Goal: Information Seeking & Learning: Check status

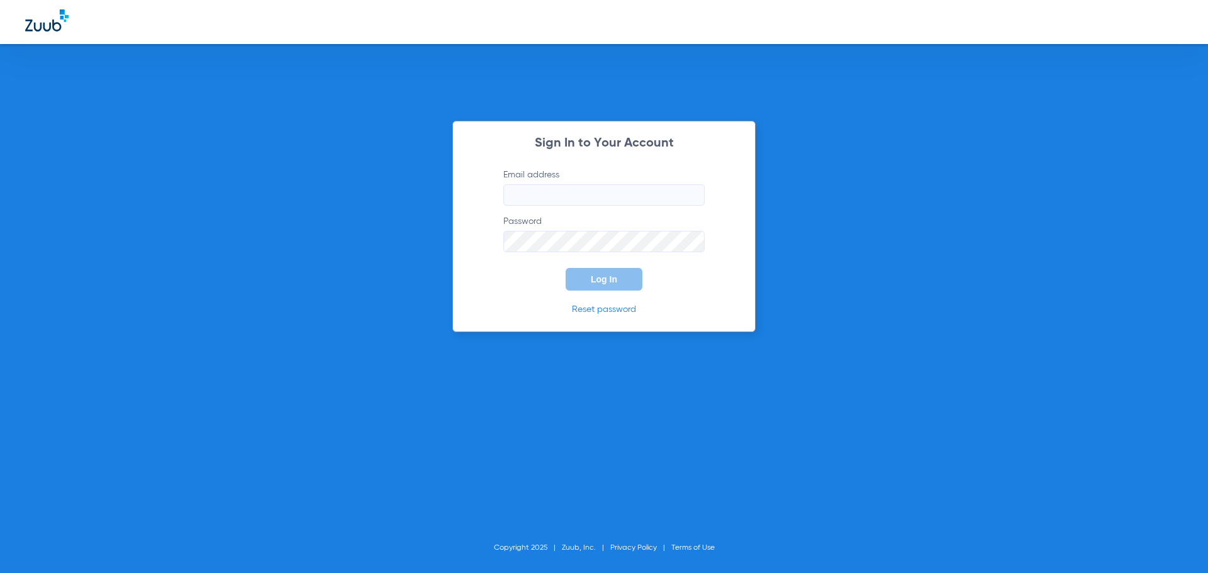
click at [939, 137] on div "Sign In to Your Account Email address Password Log In Reset password Copyright …" at bounding box center [604, 286] width 1208 height 573
click at [532, 196] on input "Email address" at bounding box center [603, 194] width 201 height 21
type input "jesup.fd2@mydentalpartners.com"
click at [517, 230] on label "Password" at bounding box center [603, 233] width 201 height 37
click at [581, 279] on button "Log In" at bounding box center [604, 279] width 77 height 23
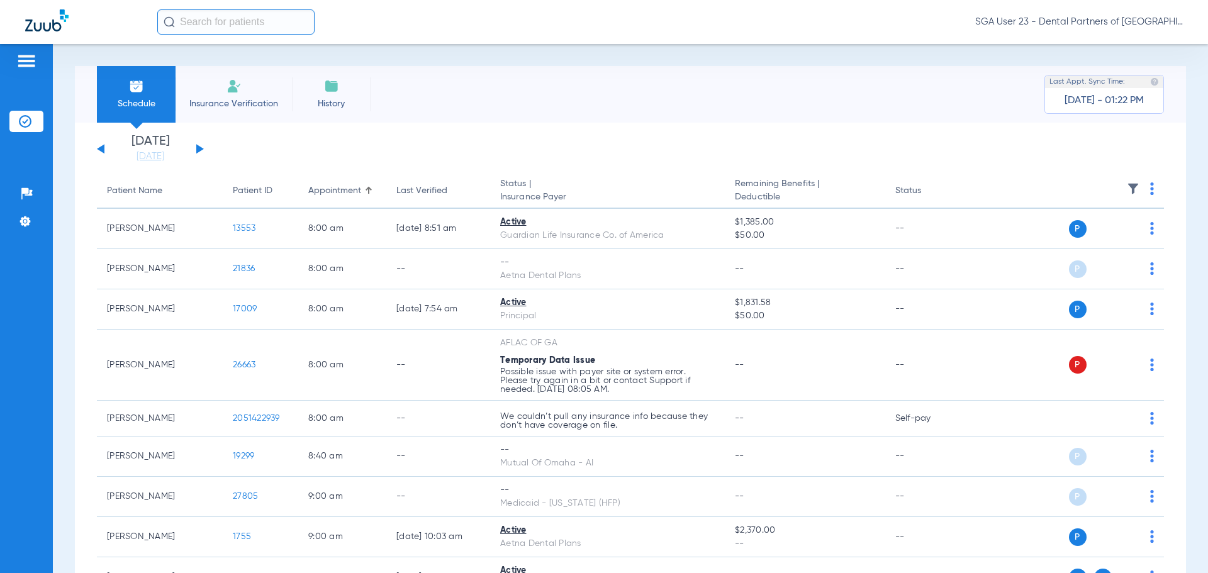
click at [929, 119] on div "Schedule Insurance Verification History Last Appt. Sync Time: Today - 01:22 PM" at bounding box center [630, 94] width 1111 height 57
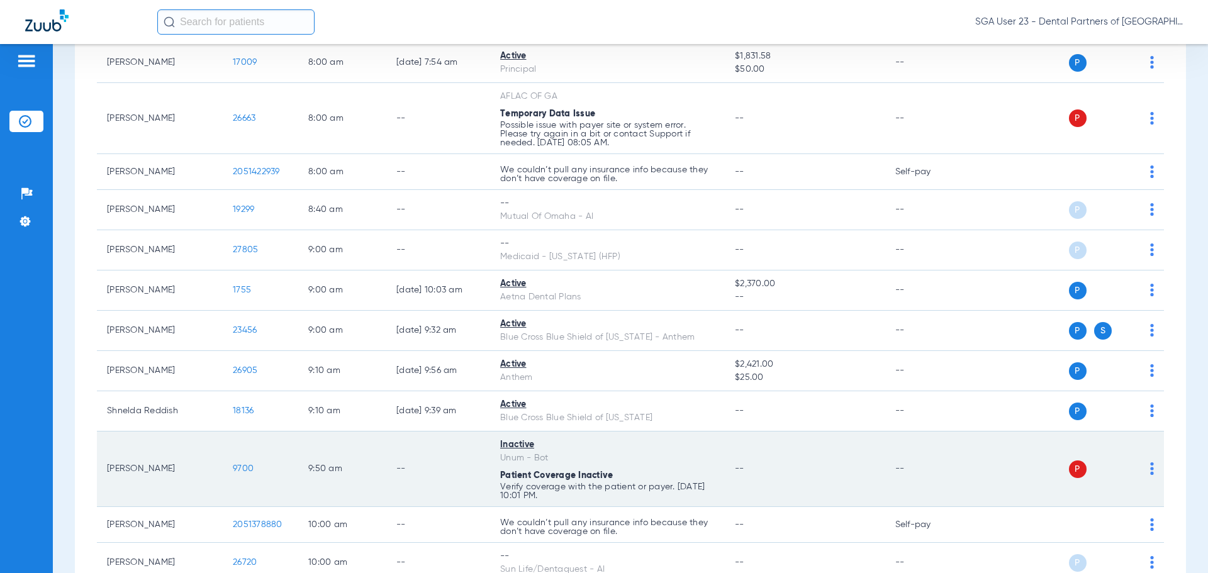
scroll to position [252, 0]
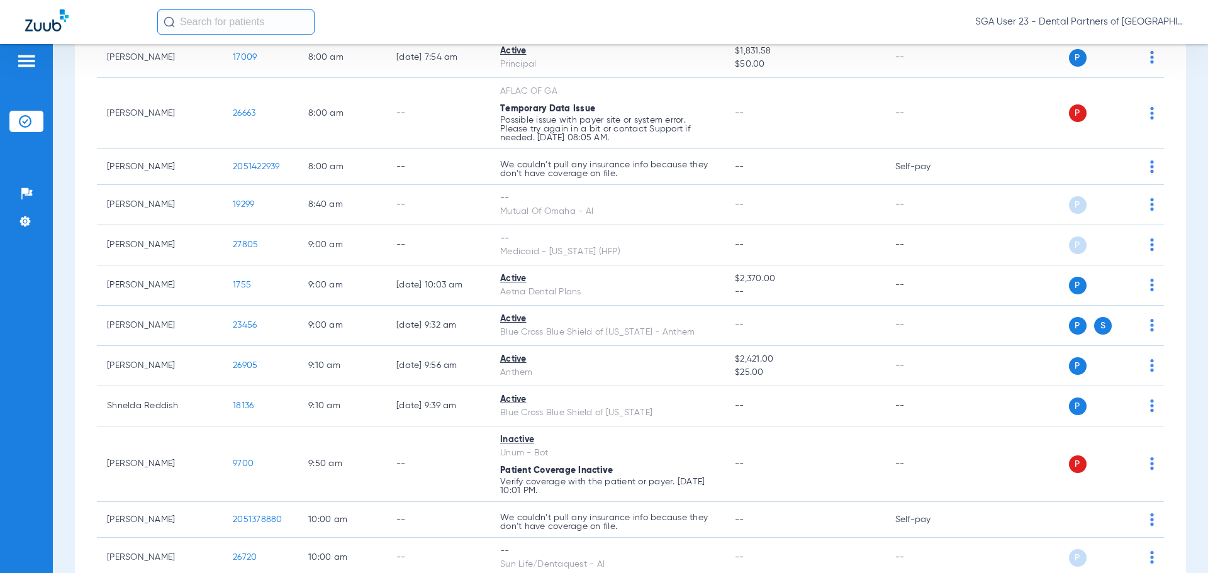
drag, startPoint x: 951, startPoint y: 116, endPoint x: 773, endPoint y: 14, distance: 204.9
click at [950, 116] on td "--" at bounding box center [927, 113] width 85 height 71
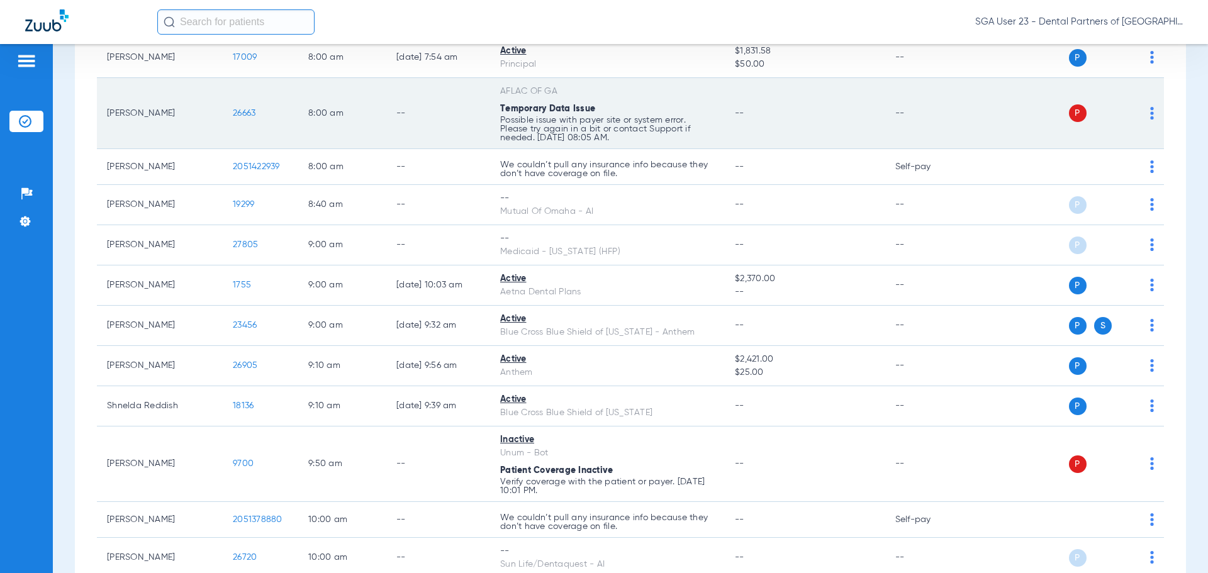
drag, startPoint x: 944, startPoint y: 138, endPoint x: 920, endPoint y: 132, distance: 24.7
click at [944, 138] on td "--" at bounding box center [927, 113] width 85 height 71
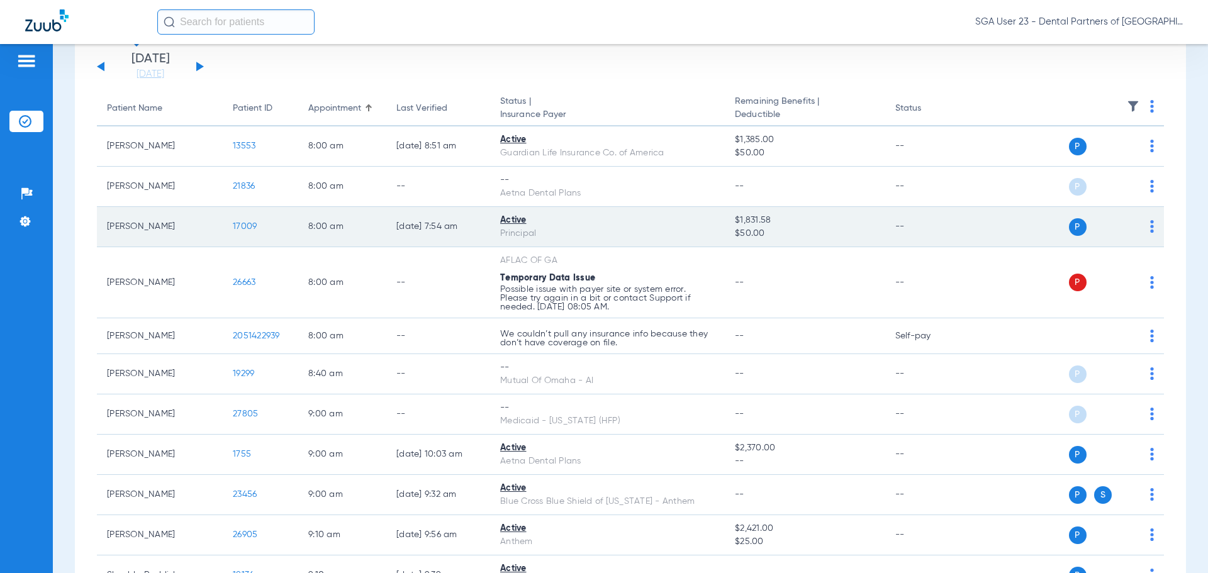
scroll to position [0, 0]
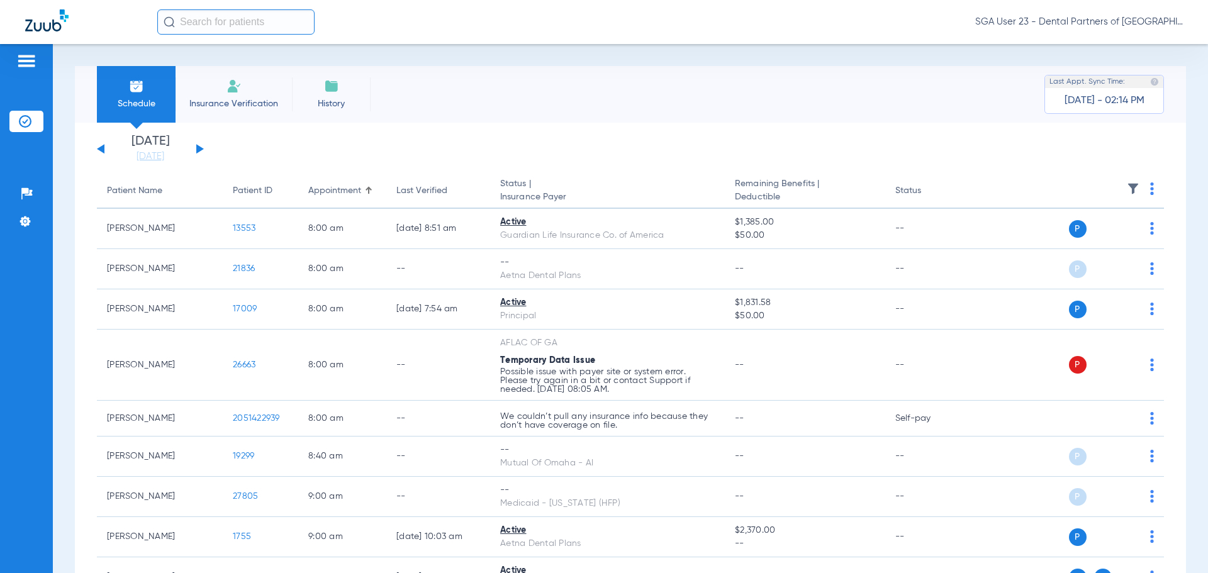
click at [199, 145] on div "[DATE] [DATE] [DATE] [DATE] [DATE] [DATE] [DATE] [DATE] [DATE] [DATE] [DATE] [D…" at bounding box center [150, 149] width 107 height 28
click at [199, 148] on button at bounding box center [200, 148] width 8 height 9
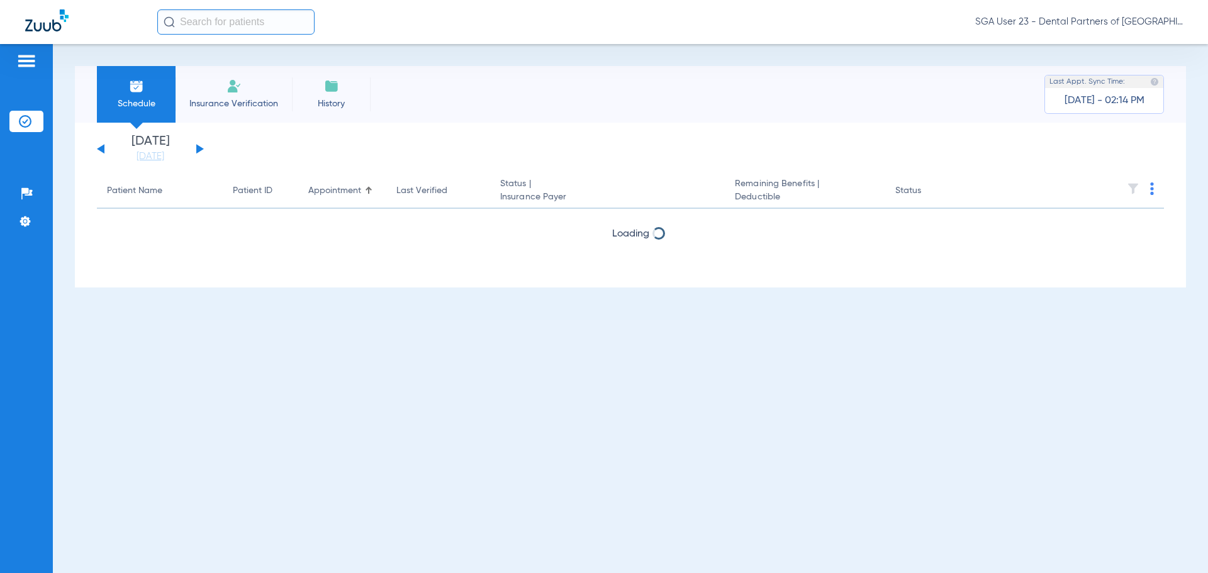
click at [199, 148] on button at bounding box center [200, 148] width 8 height 9
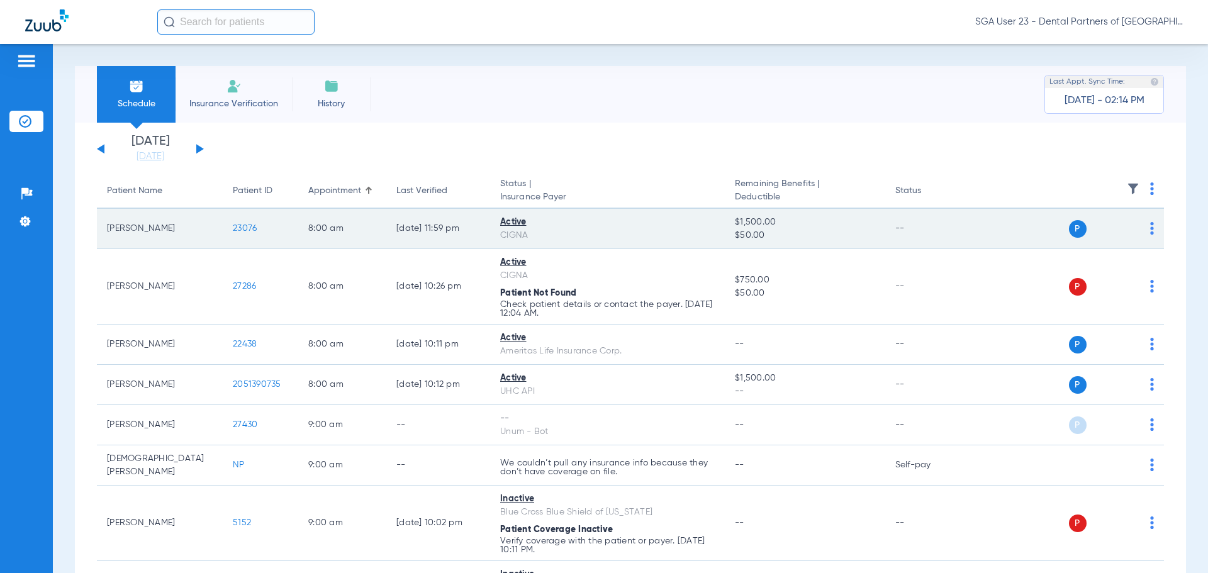
click at [250, 225] on span "23076" at bounding box center [245, 228] width 24 height 9
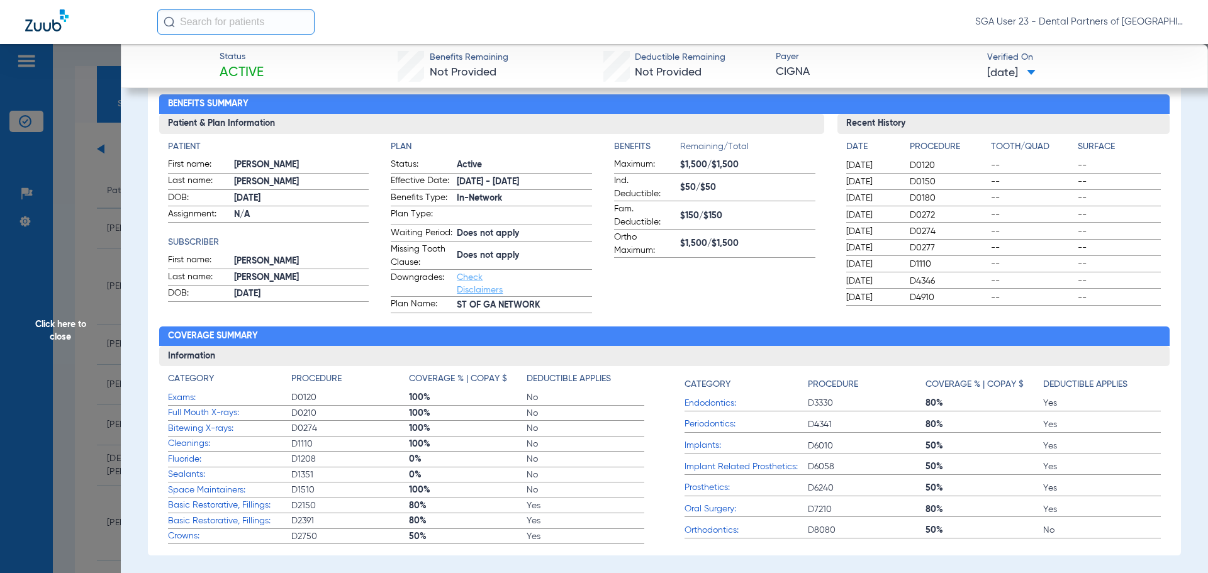
scroll to position [126, 0]
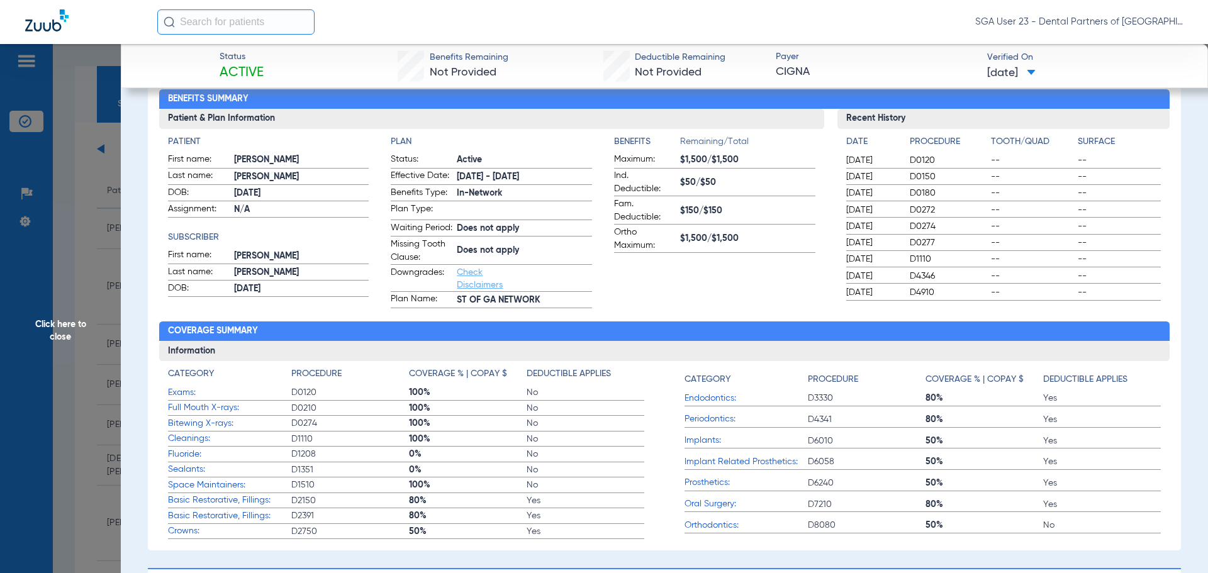
click at [1044, 302] on div "Recent History Date Procedure Tooth/Quad Surface 02/03/2025 D0120 -- -- 02/03/2…" at bounding box center [1004, 208] width 333 height 199
click at [49, 342] on span "Click here to close" at bounding box center [60, 330] width 121 height 573
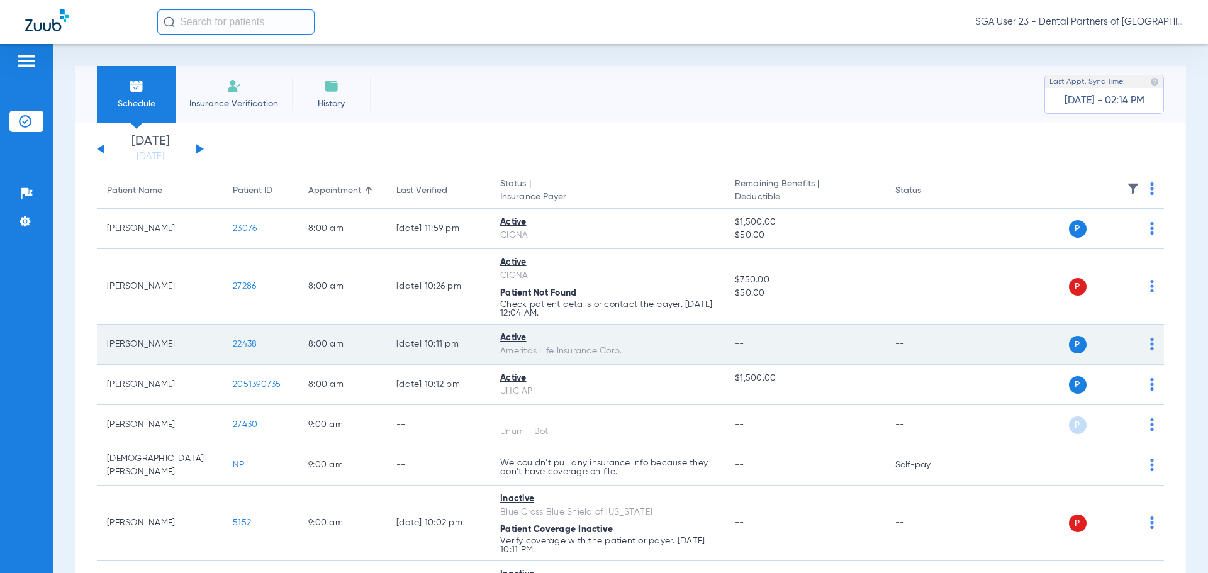
click at [239, 345] on span "22438" at bounding box center [245, 344] width 24 height 9
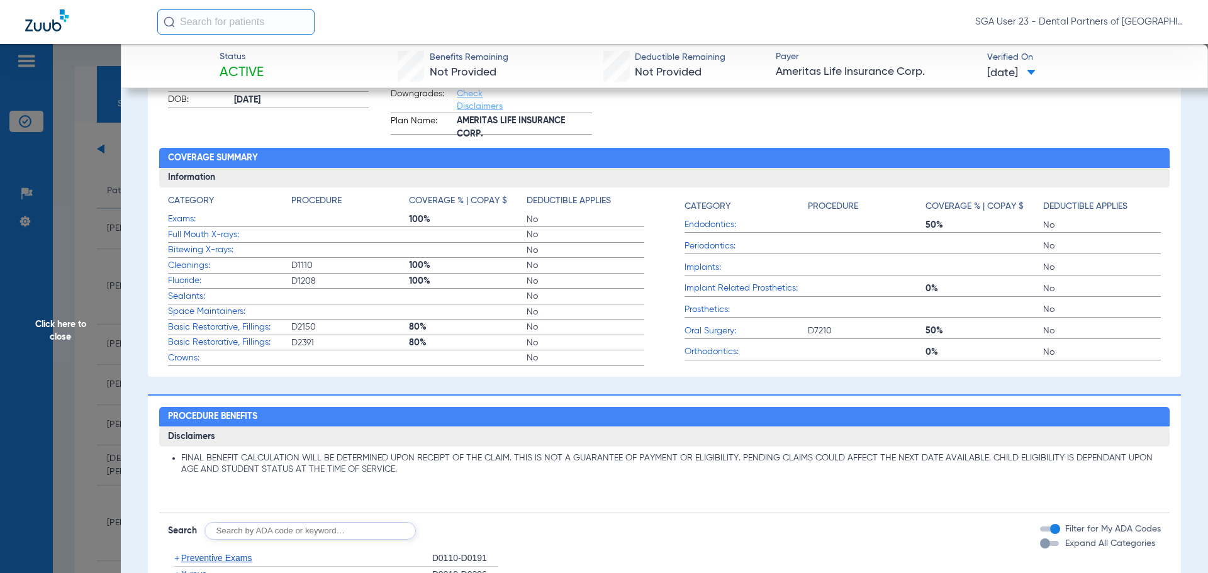
scroll to position [189, 0]
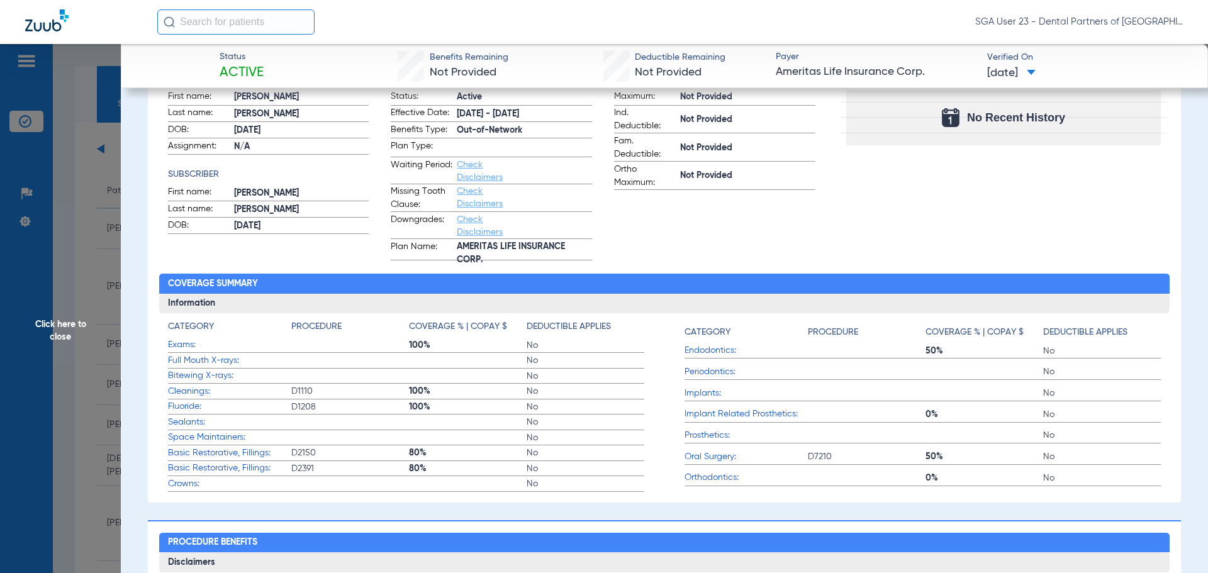
click at [989, 197] on div "Recent History Date Procedure Tooth/Quad Surface No Recent History" at bounding box center [1004, 153] width 333 height 215
click at [63, 318] on span "Click here to close" at bounding box center [60, 330] width 121 height 573
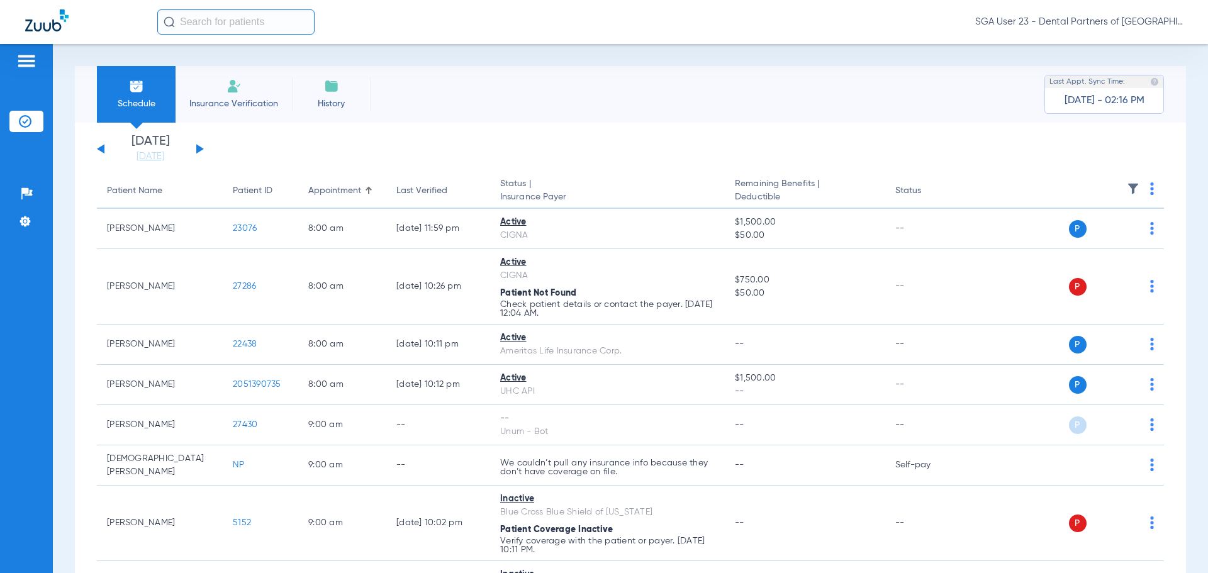
drag, startPoint x: 949, startPoint y: 164, endPoint x: 913, endPoint y: 159, distance: 36.3
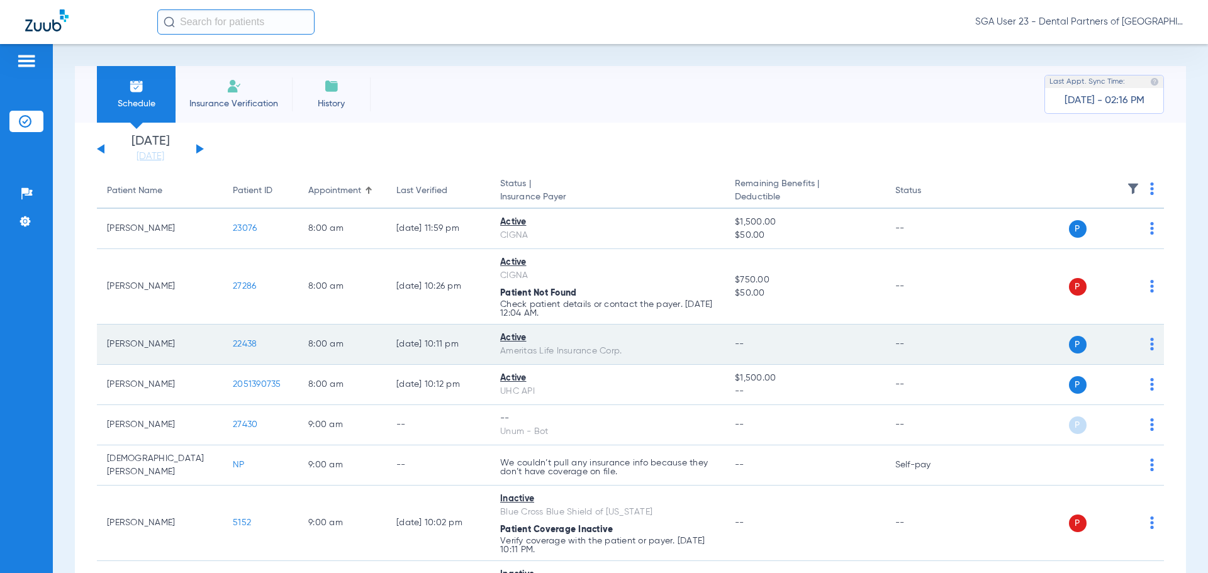
scroll to position [126, 0]
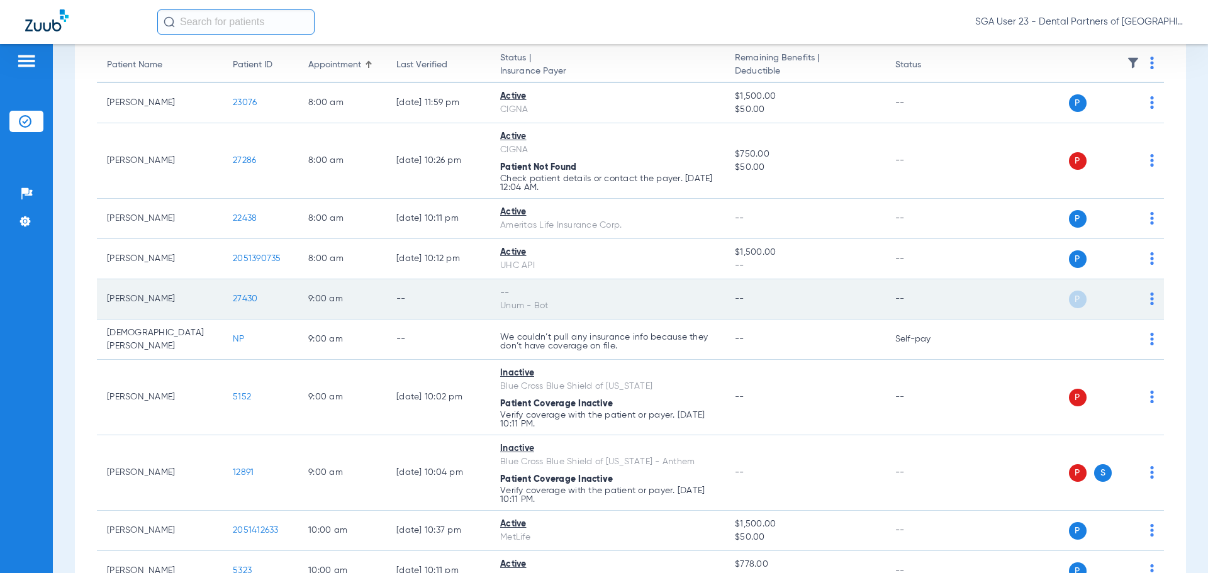
click at [249, 301] on span "27430" at bounding box center [245, 299] width 25 height 9
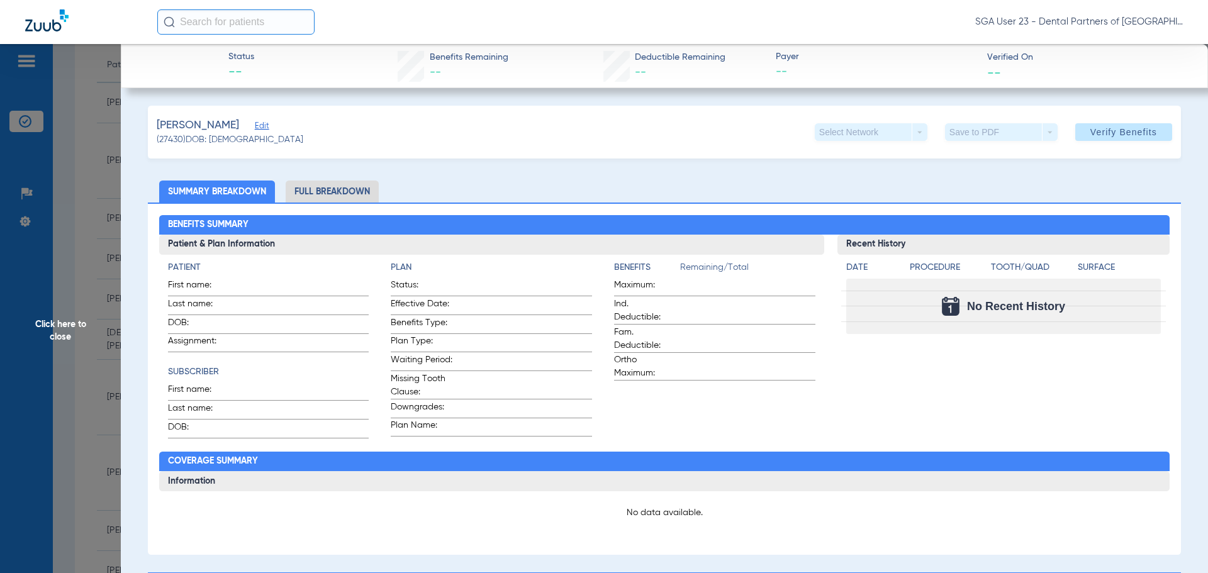
click at [55, 334] on span "Click here to close" at bounding box center [60, 330] width 121 height 573
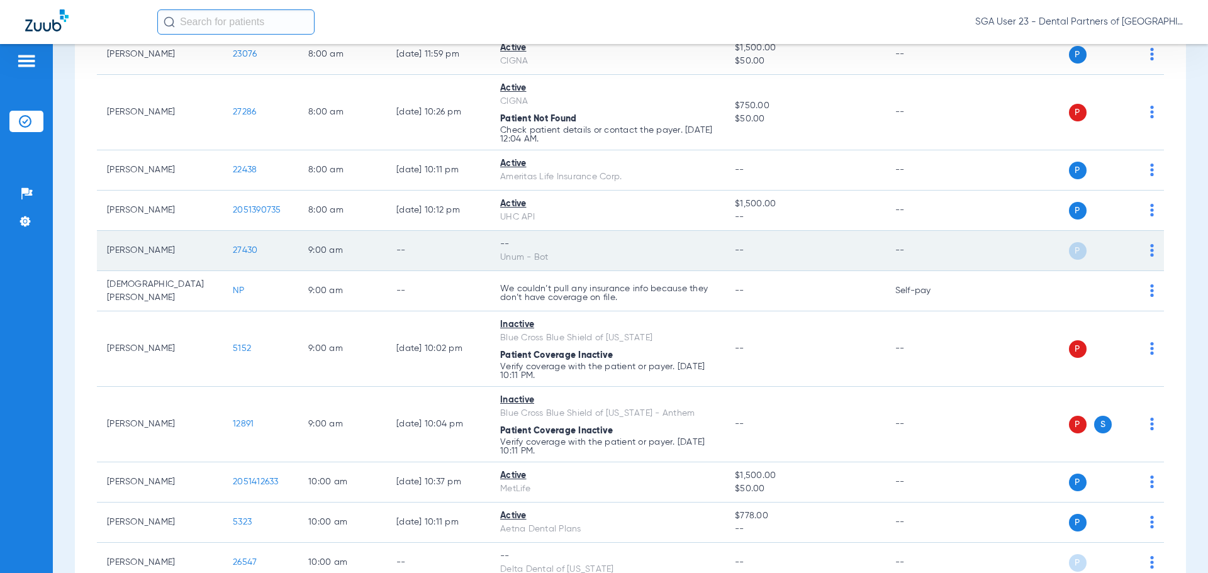
scroll to position [189, 0]
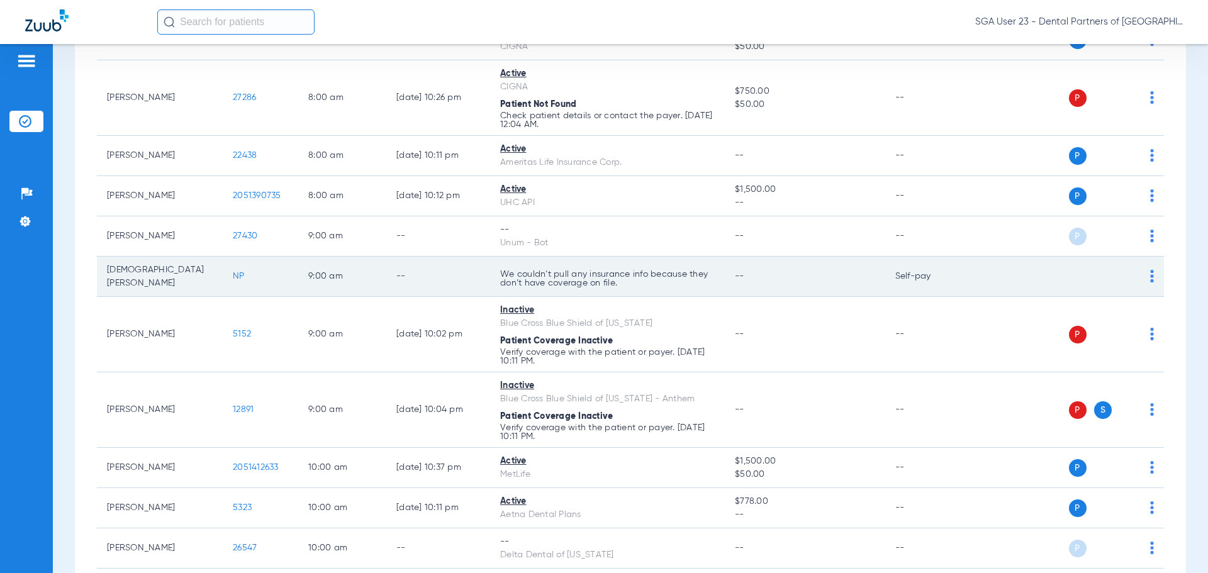
click at [959, 292] on td "Self-pay" at bounding box center [927, 277] width 85 height 40
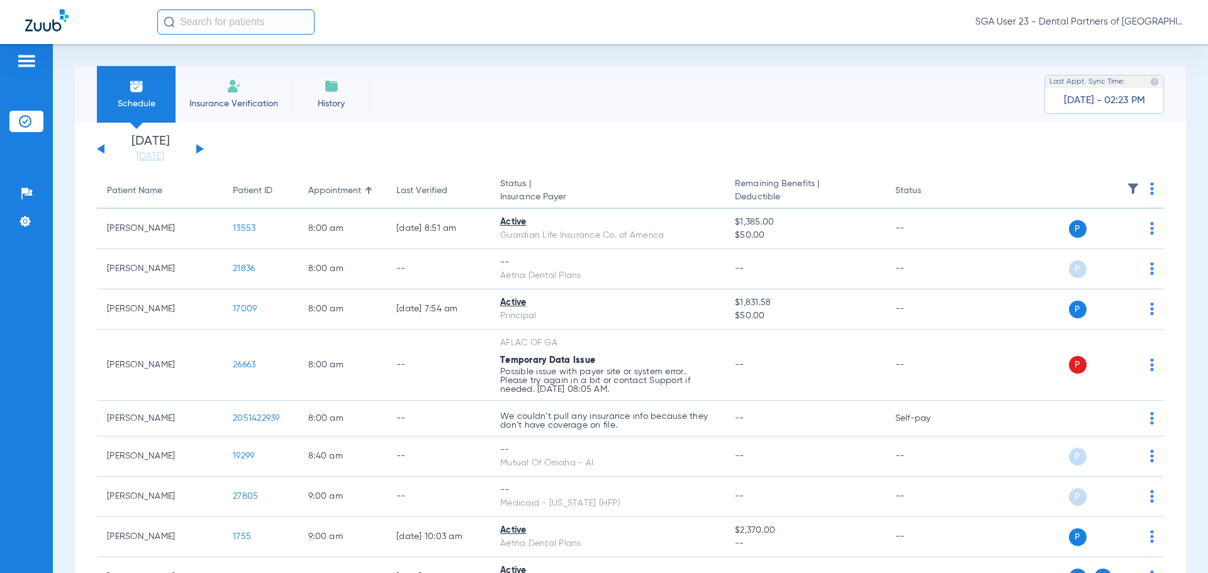
click at [198, 150] on button at bounding box center [200, 148] width 8 height 9
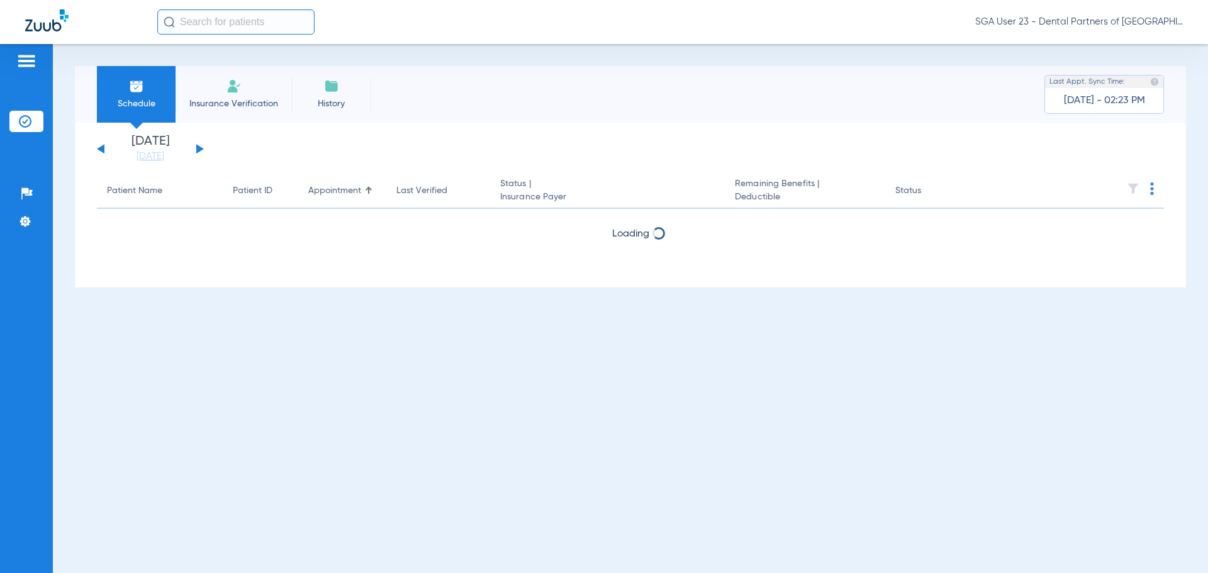
click at [198, 150] on button at bounding box center [200, 148] width 8 height 9
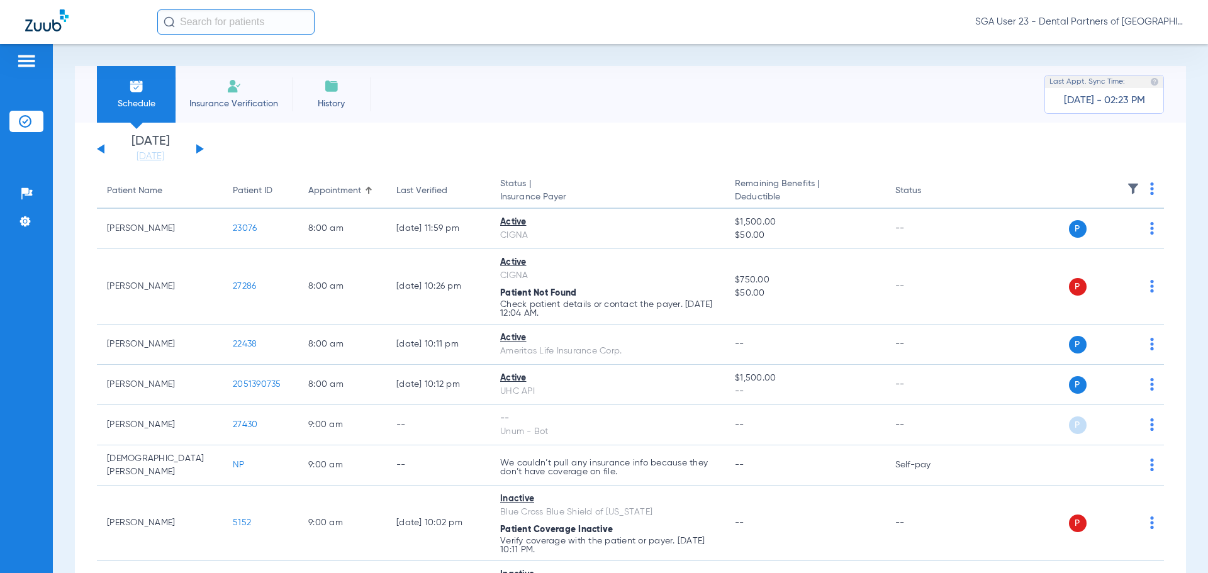
drag, startPoint x: 934, startPoint y: 150, endPoint x: 906, endPoint y: 145, distance: 28.8
click at [934, 150] on app-single-date-navigator "[DATE] [DATE] [DATE] [DATE] [DATE] [DATE] [DATE] [DATE] [DATE] [DATE] [DATE] [D…" at bounding box center [630, 149] width 1067 height 28
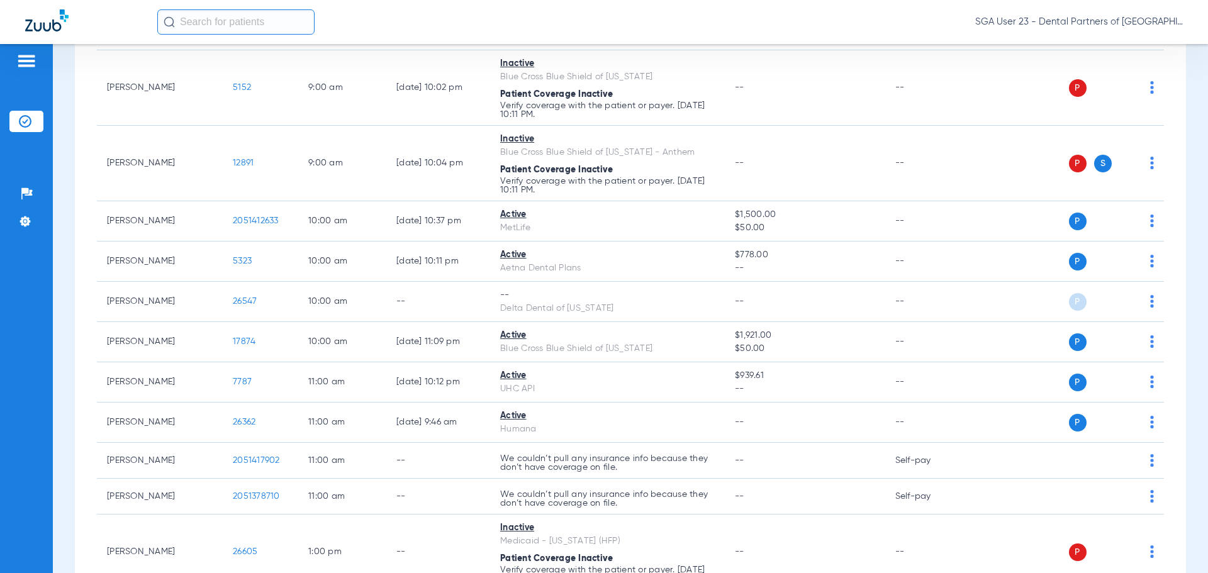
scroll to position [441, 0]
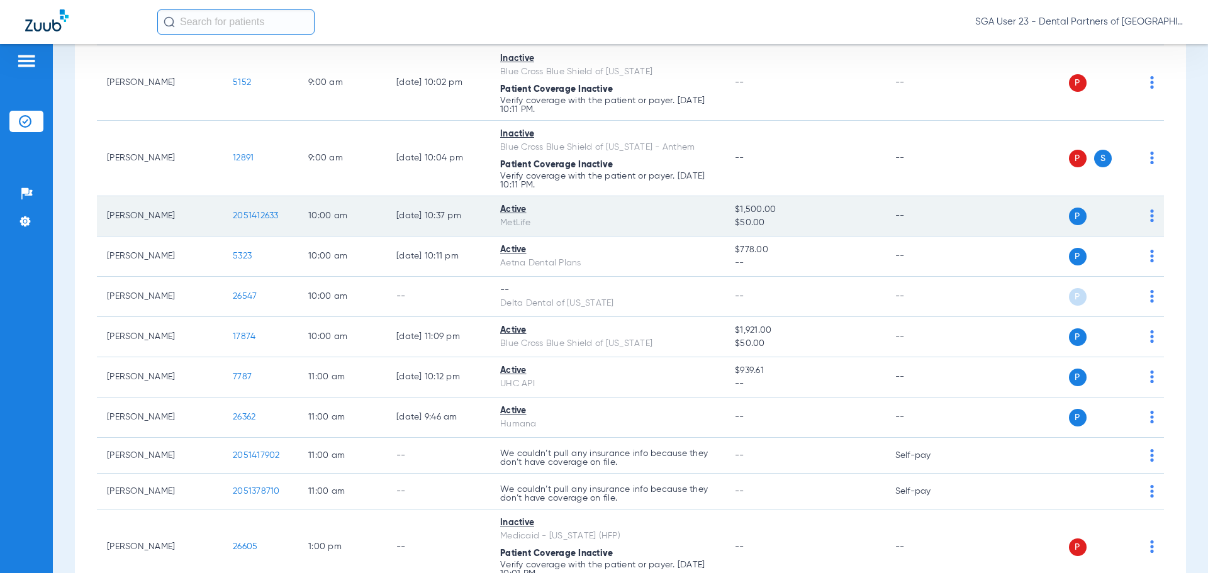
click at [255, 205] on td "2051412633" at bounding box center [261, 216] width 76 height 40
click at [254, 211] on span "2051412633" at bounding box center [256, 215] width 46 height 9
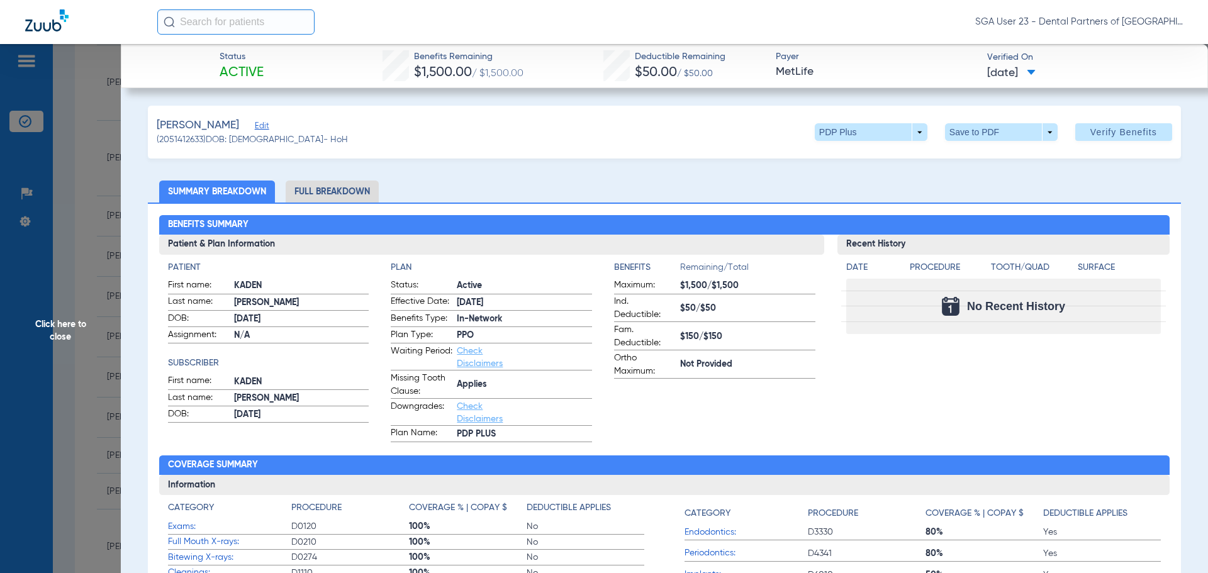
drag, startPoint x: 989, startPoint y: 380, endPoint x: 740, endPoint y: 327, distance: 254.9
click at [982, 376] on div "Recent History Date Procedure Tooth/Quad Surface No Recent History" at bounding box center [1004, 339] width 333 height 208
click at [42, 332] on span "Click here to close" at bounding box center [60, 330] width 121 height 573
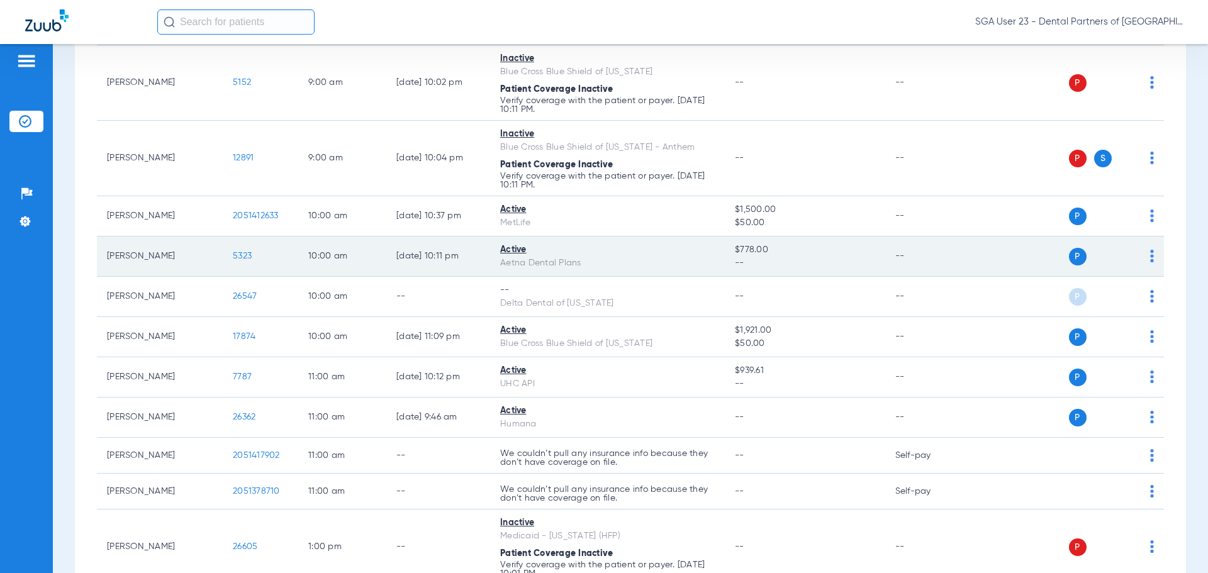
click at [235, 252] on span "5323" at bounding box center [242, 256] width 19 height 9
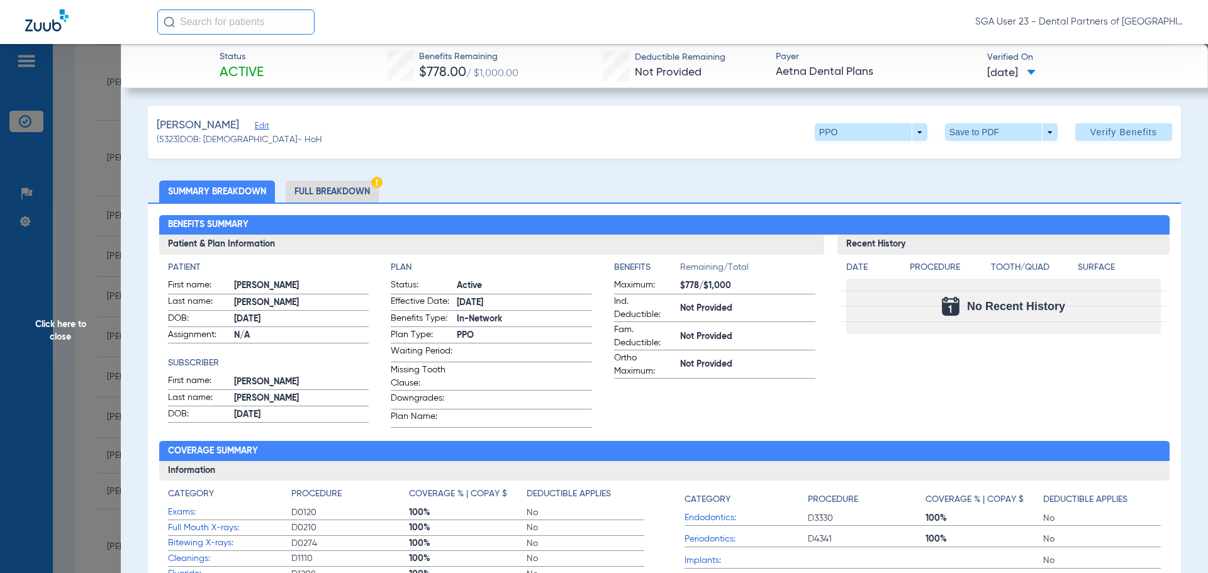
click at [993, 415] on div "Recent History Date Procedure Tooth/Quad Surface No Recent History" at bounding box center [1004, 331] width 333 height 193
click at [59, 335] on span "Click here to close" at bounding box center [60, 330] width 121 height 573
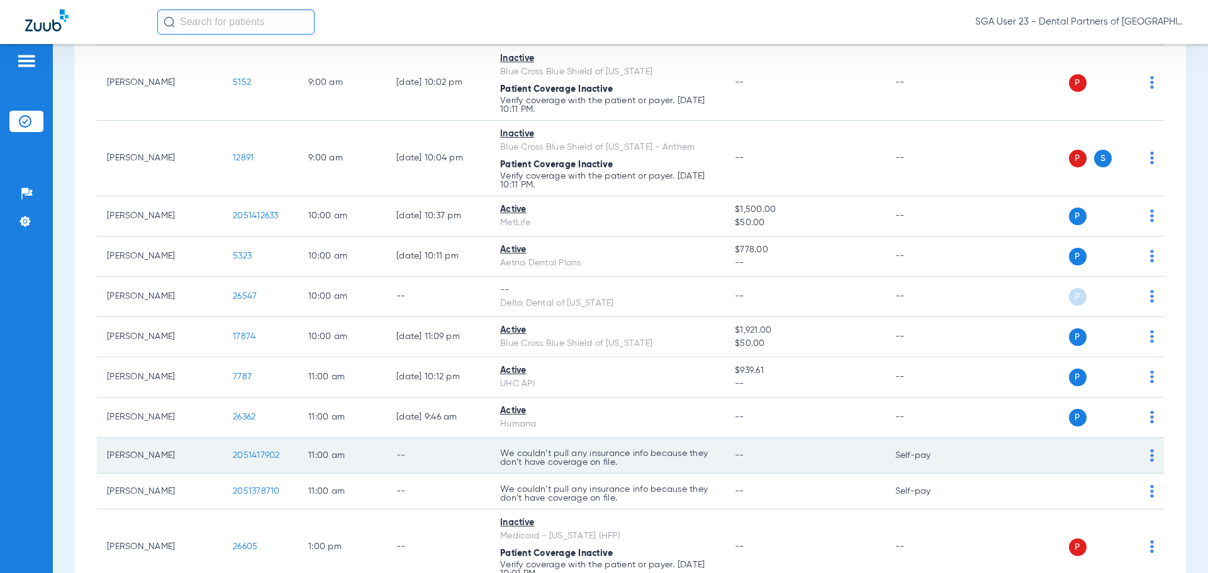
scroll to position [503, 0]
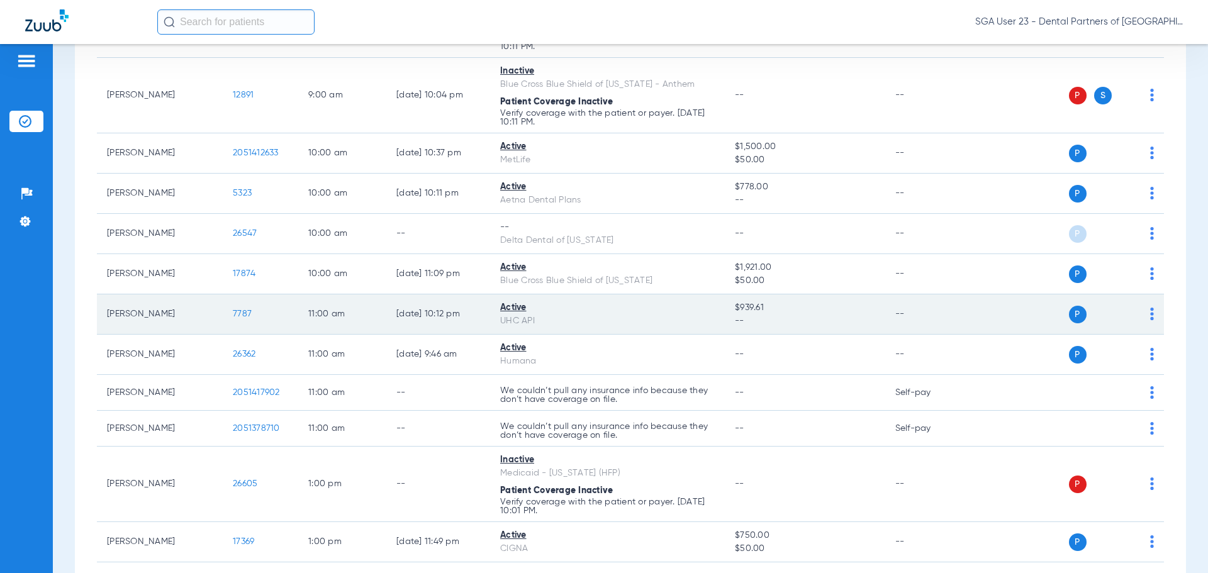
click at [240, 310] on span "7787" at bounding box center [242, 314] width 19 height 9
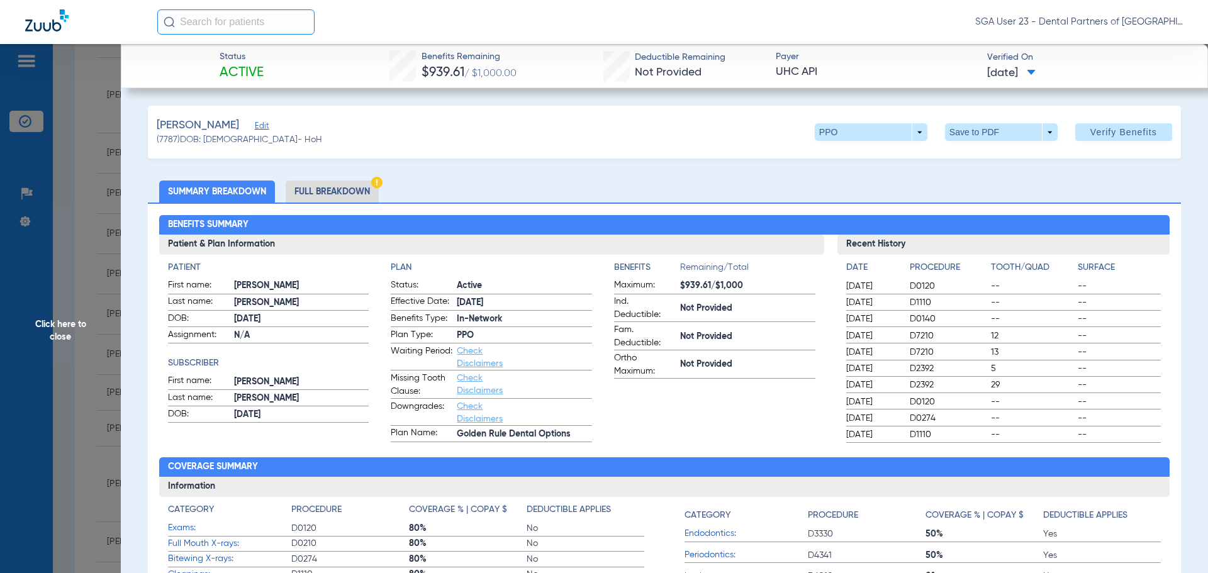
click at [983, 386] on div "08/19/2024 D2392 29 --" at bounding box center [1003, 386] width 315 height 16
click at [81, 325] on span "Click here to close" at bounding box center [60, 330] width 121 height 573
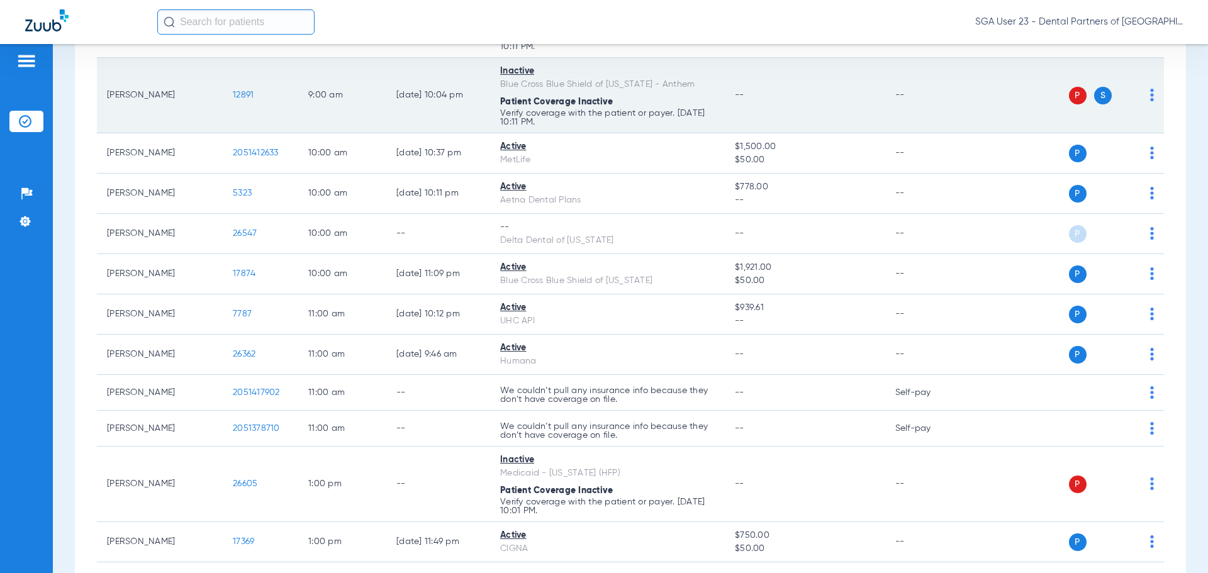
click at [950, 92] on td "--" at bounding box center [927, 96] width 85 height 76
click at [944, 169] on tbody "Carson Johnson 23076 8:00 AM 08/12/25 11:59 PM Active CIGNA $1,500.00 $50.00 --…" at bounding box center [630, 517] width 1067 height 1625
click at [150, 114] on td "[PERSON_NAME]" at bounding box center [160, 96] width 126 height 76
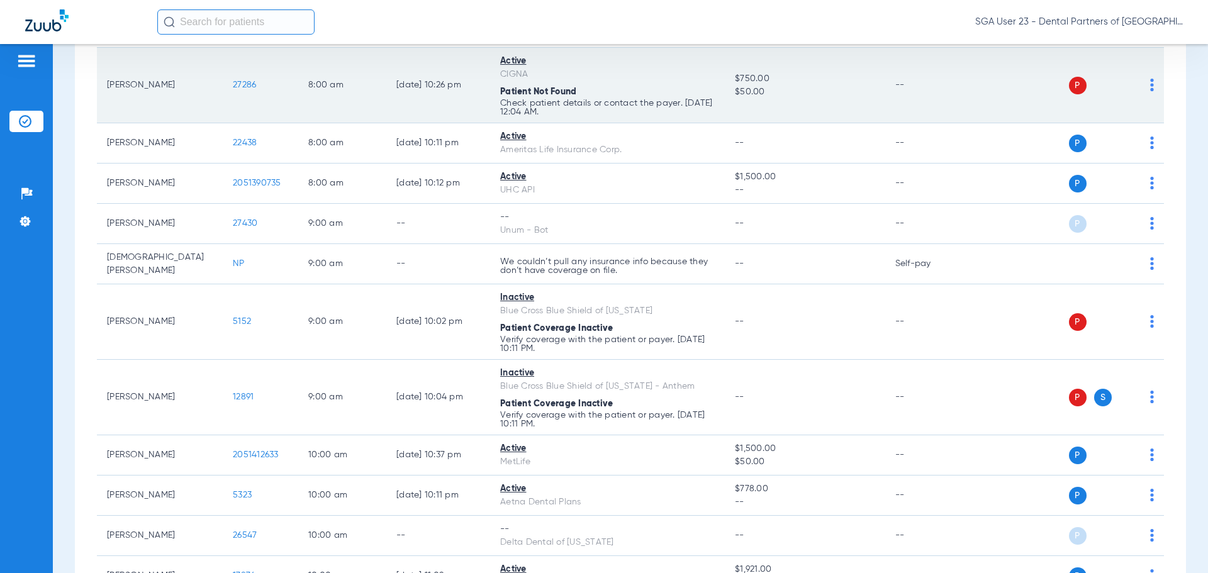
scroll to position [189, 0]
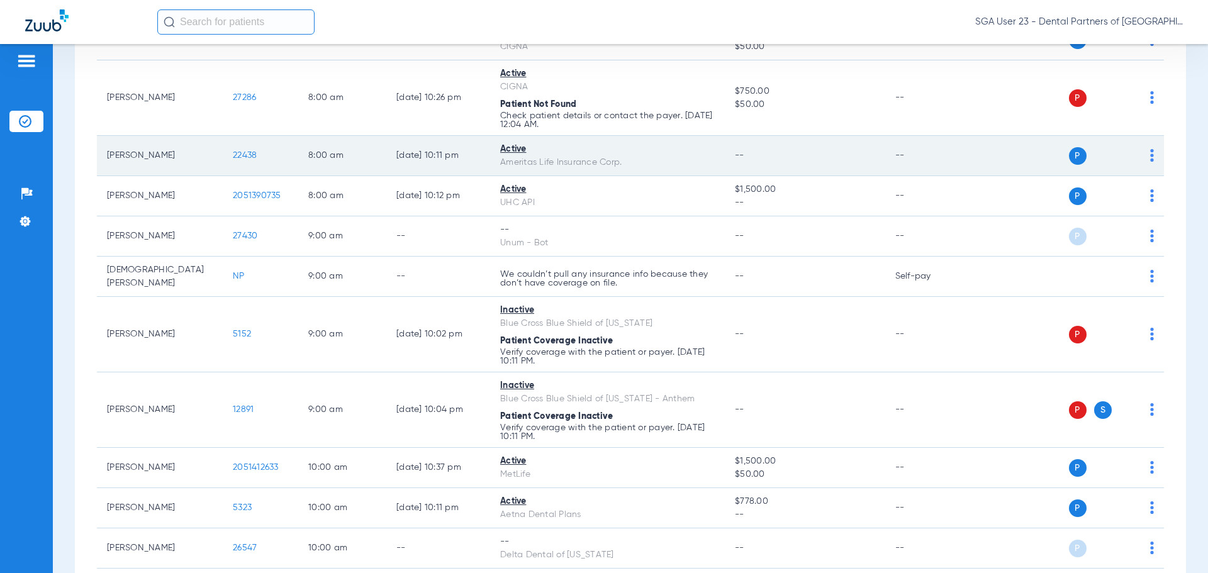
drag, startPoint x: 945, startPoint y: 189, endPoint x: 836, endPoint y: 157, distance: 113.9
click at [945, 189] on td "--" at bounding box center [927, 196] width 85 height 40
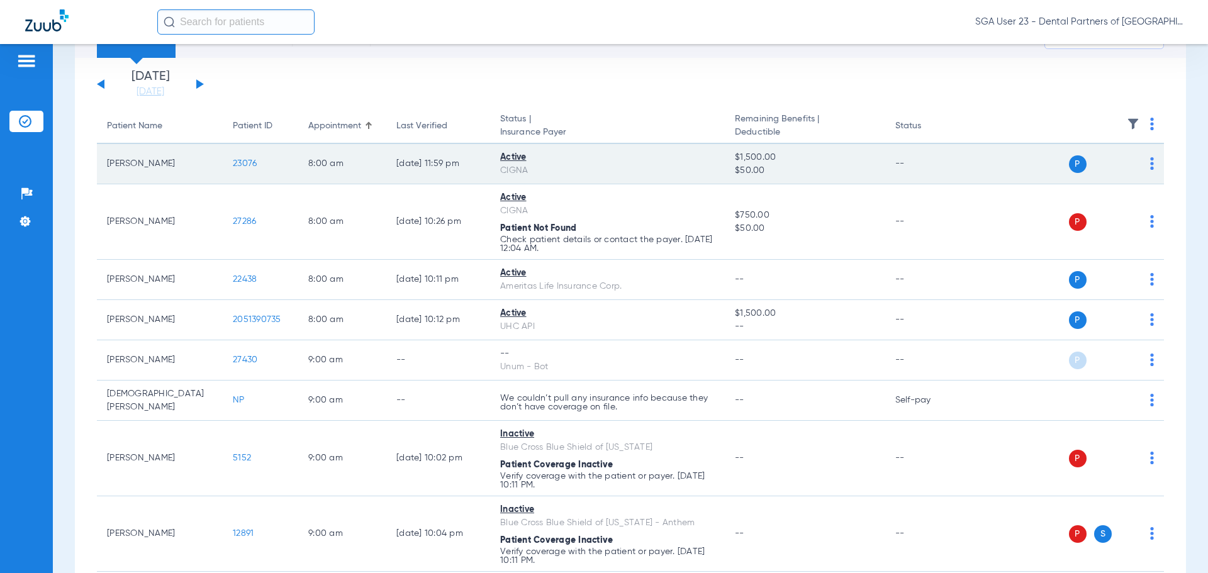
scroll to position [0, 0]
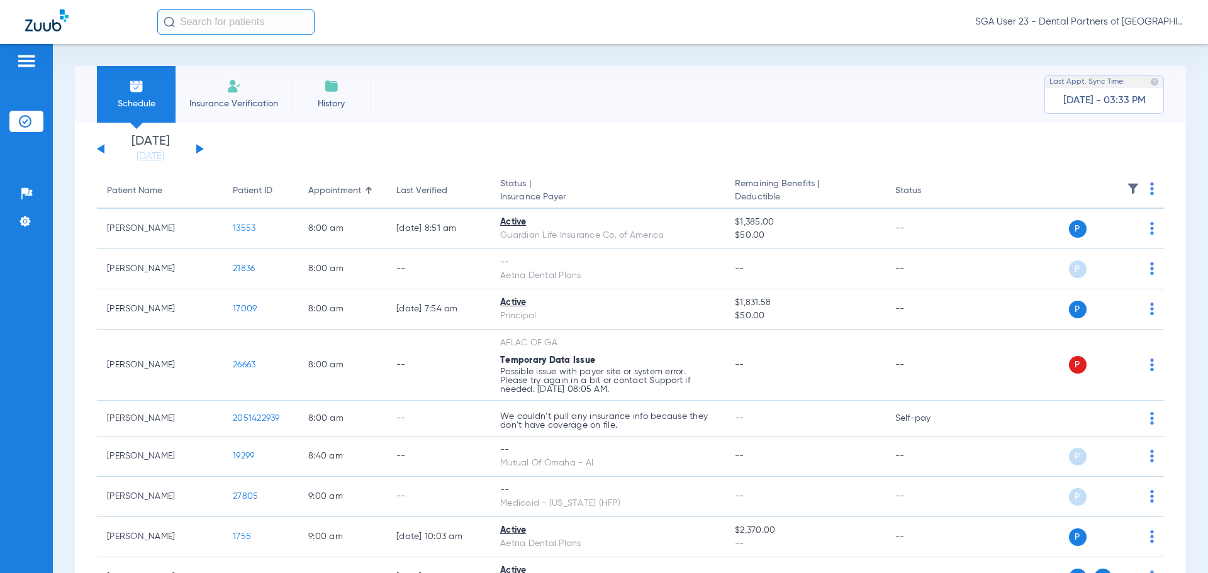
click at [199, 148] on button at bounding box center [200, 148] width 8 height 9
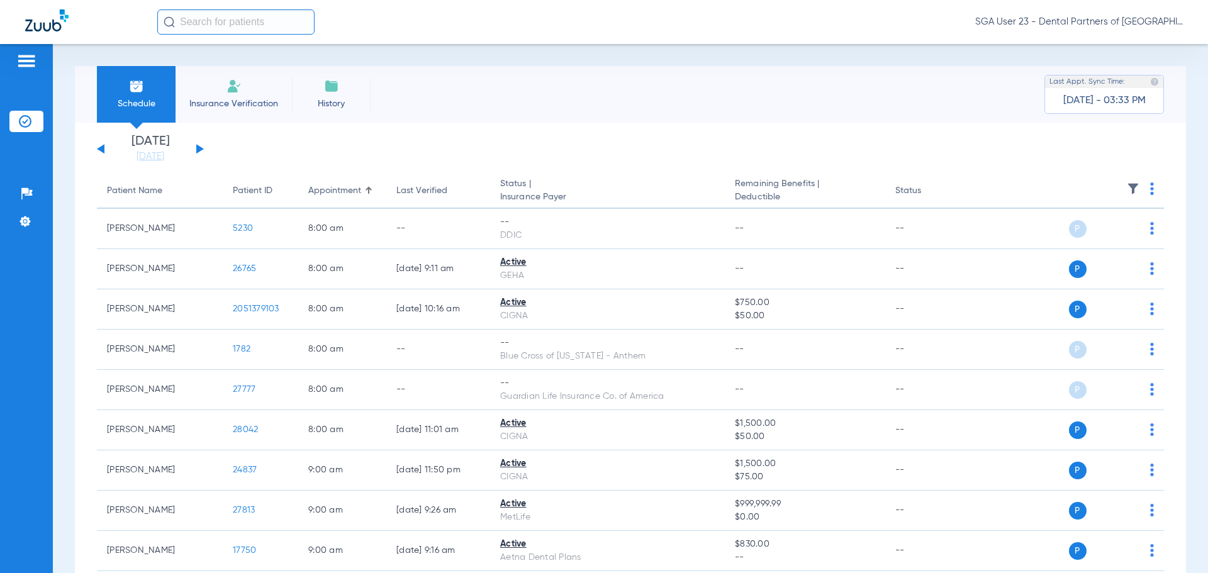
click at [199, 148] on button at bounding box center [200, 148] width 8 height 9
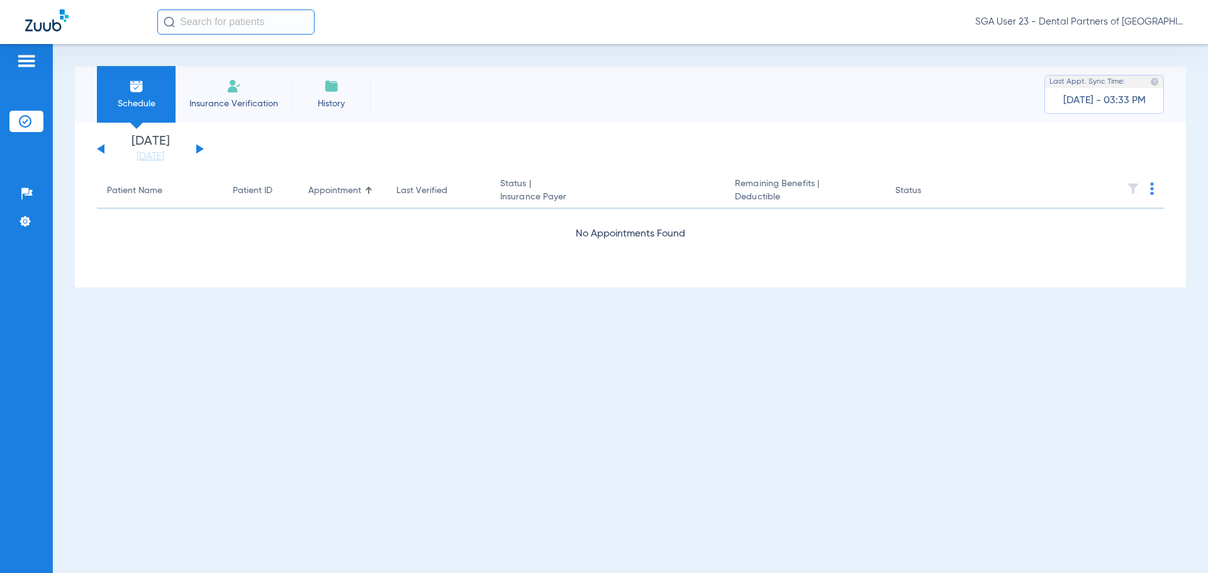
click at [199, 148] on button at bounding box center [200, 148] width 8 height 9
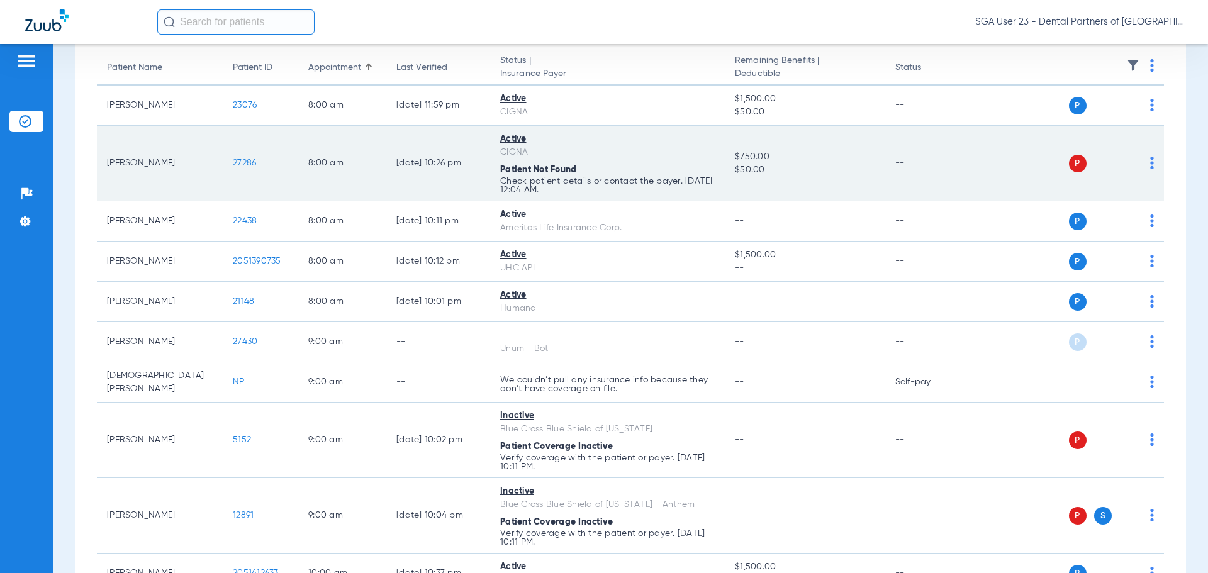
scroll to position [126, 0]
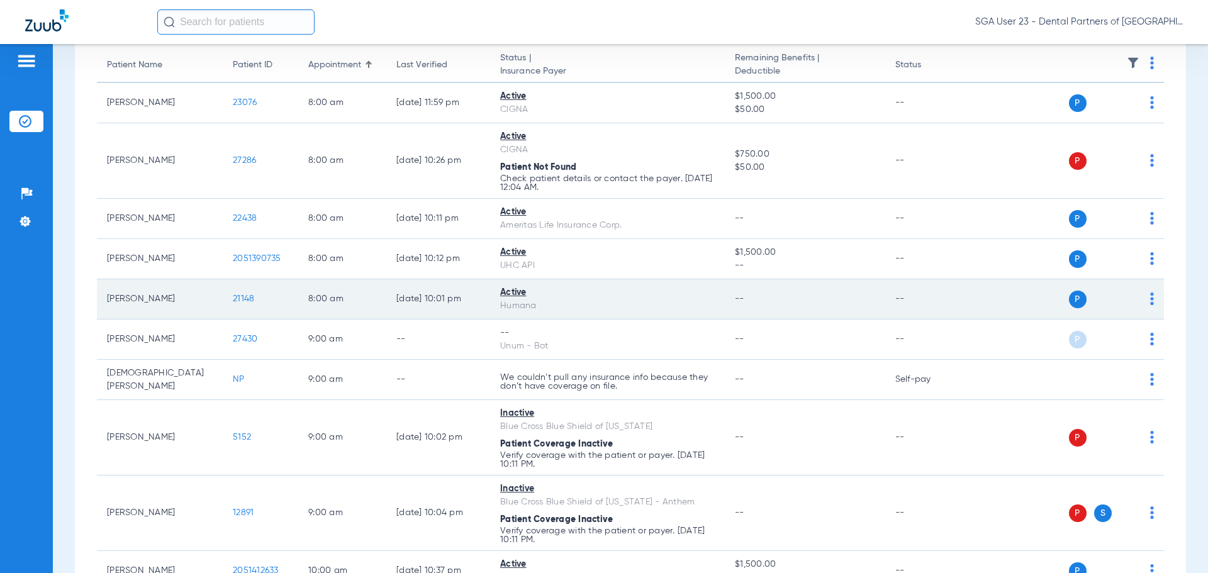
click at [244, 299] on span "21148" at bounding box center [243, 299] width 21 height 9
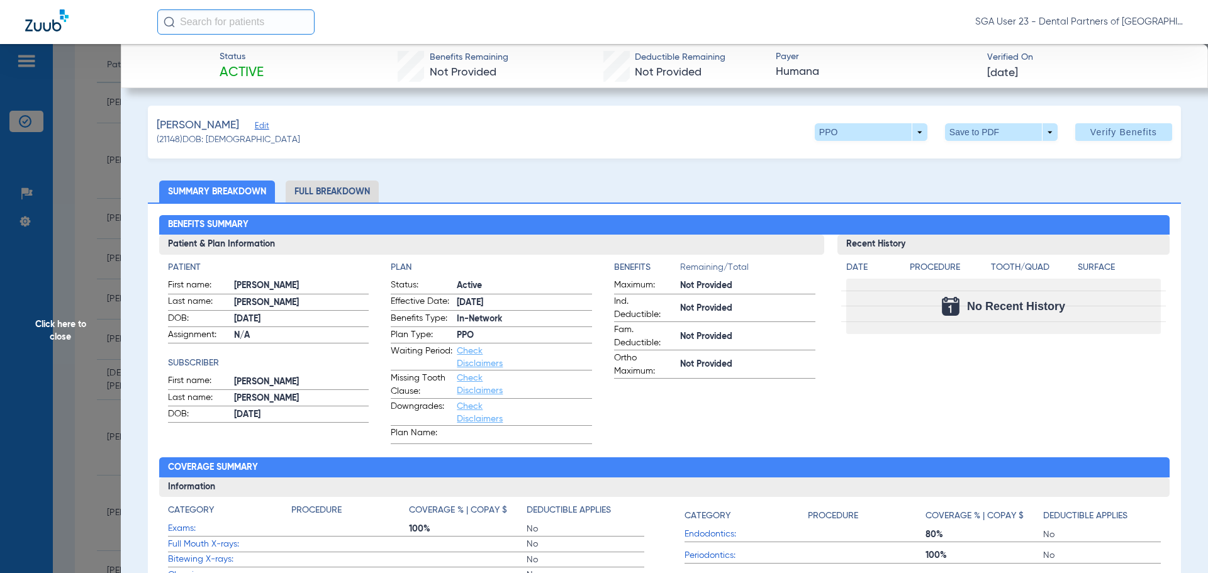
click at [70, 329] on span "Click here to close" at bounding box center [60, 330] width 121 height 573
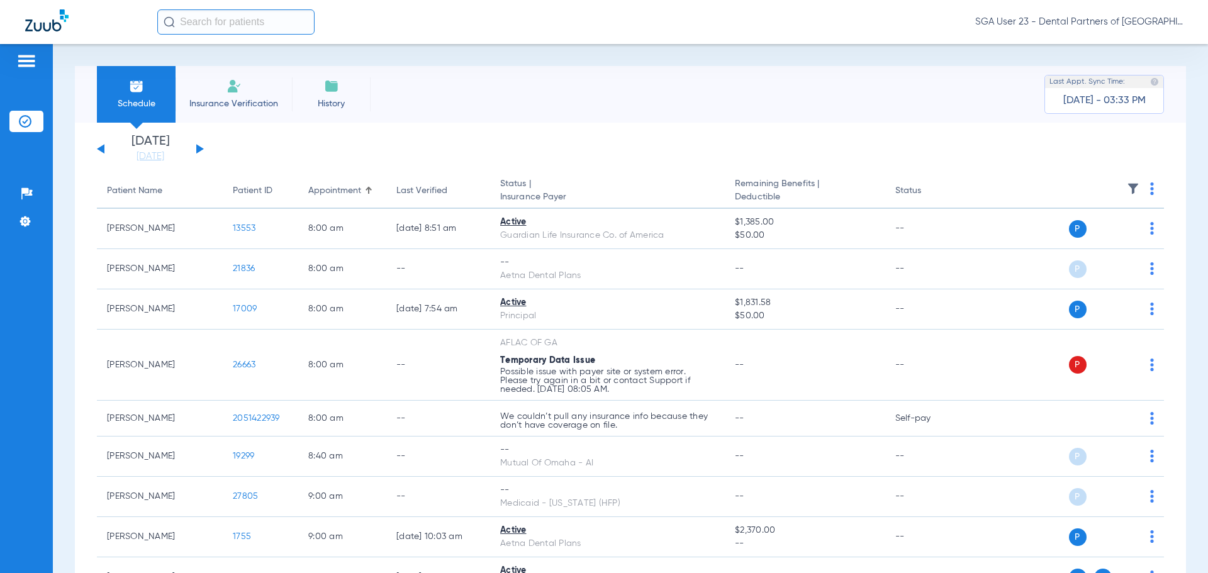
click at [201, 147] on div "[DATE] [DATE] [DATE] [DATE] [DATE] [DATE] [DATE] [DATE] [DATE] [DATE] [DATE] [D…" at bounding box center [150, 149] width 107 height 28
click at [196, 147] on div "[DATE] [DATE] [DATE] [DATE] [DATE] [DATE] [DATE] [DATE] [DATE] [DATE] [DATE] [D…" at bounding box center [150, 149] width 107 height 28
click at [199, 149] on button at bounding box center [200, 148] width 8 height 9
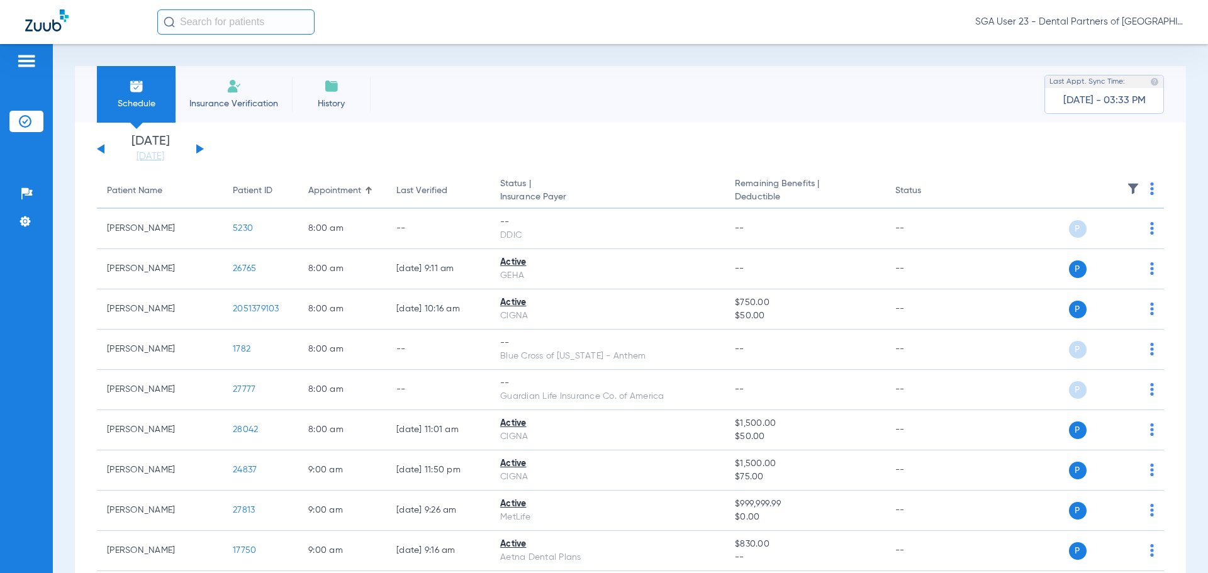
click at [199, 149] on button at bounding box center [200, 148] width 8 height 9
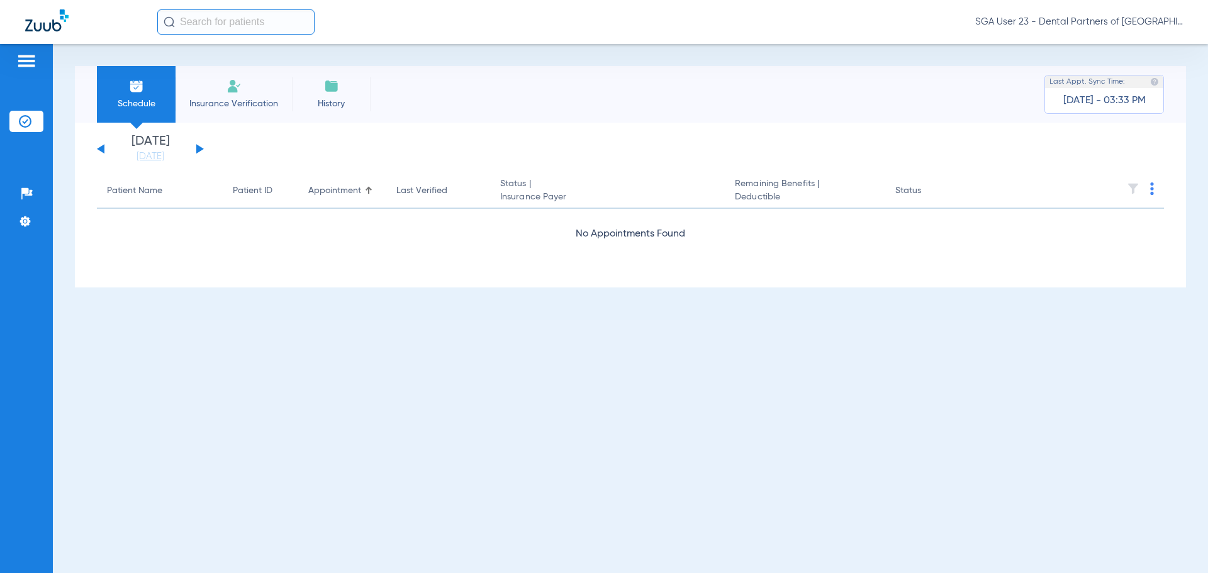
click at [199, 149] on button at bounding box center [200, 148] width 8 height 9
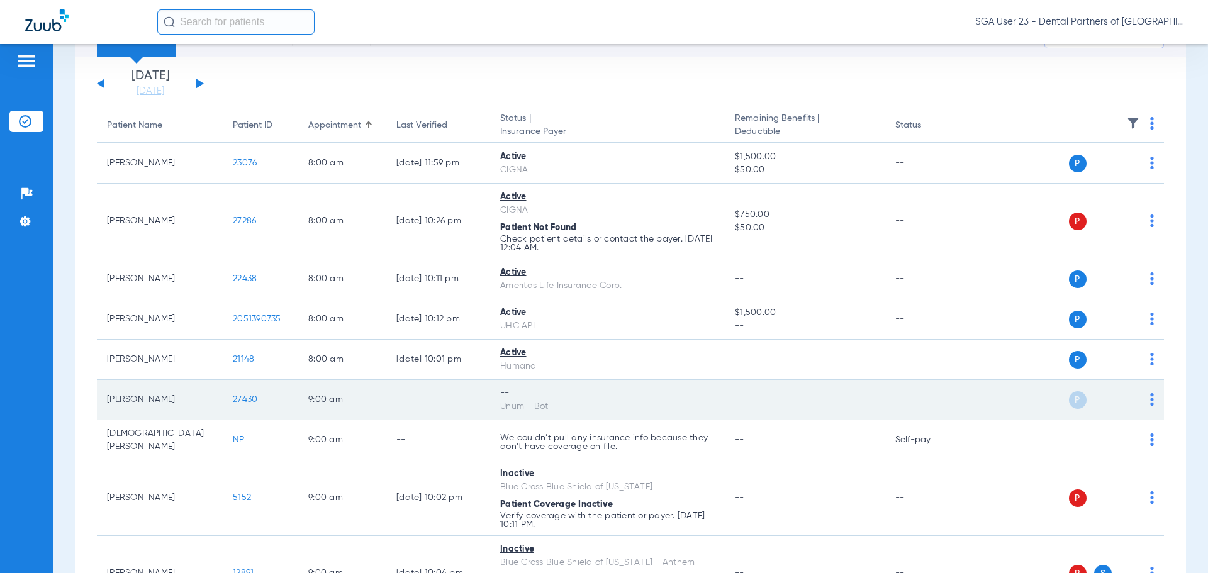
scroll to position [189, 0]
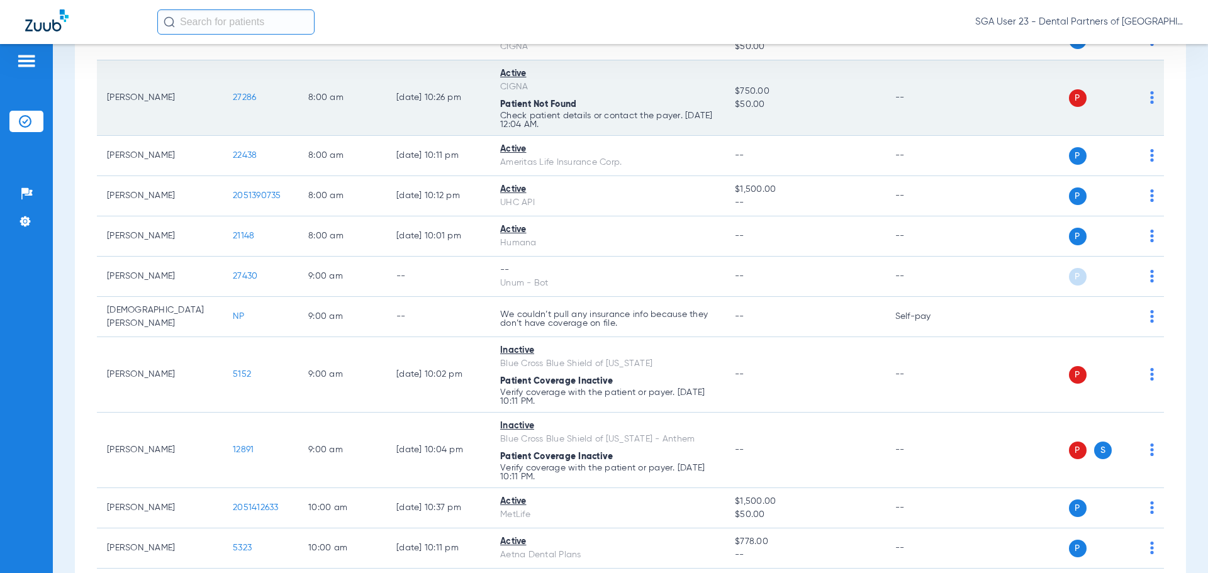
click at [946, 104] on td "--" at bounding box center [927, 98] width 85 height 76
click at [927, 101] on td "--" at bounding box center [927, 98] width 85 height 76
click at [925, 97] on td "--" at bounding box center [927, 98] width 85 height 76
